Goal: Entertainment & Leisure: Consume media (video, audio)

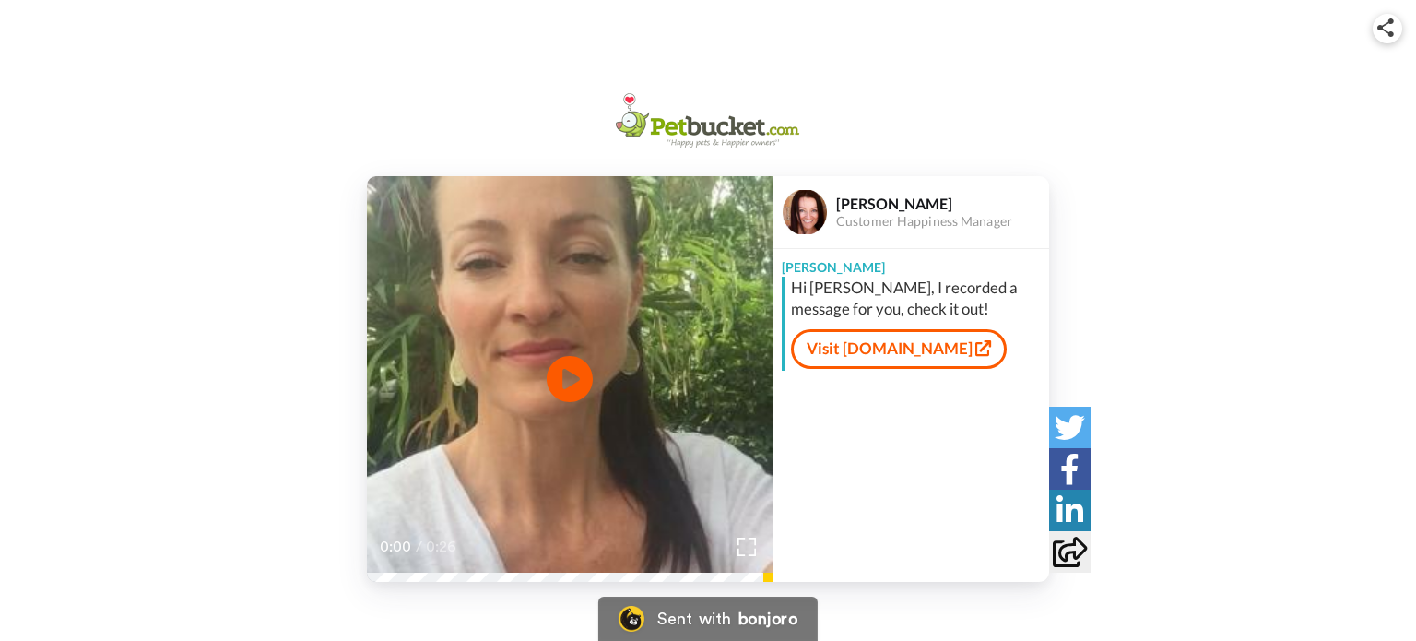
click at [640, 310] on video at bounding box center [569, 378] width 405 height 405
click at [629, 316] on video at bounding box center [569, 378] width 405 height 405
click at [579, 380] on icon at bounding box center [570, 378] width 49 height 49
click at [320, 212] on div "Play/Pause 0:26 / 0:26 [PERSON_NAME] Customer Happiness Manager [PERSON_NAME] H…" at bounding box center [708, 378] width 1416 height 405
